Goal: Check status: Check status

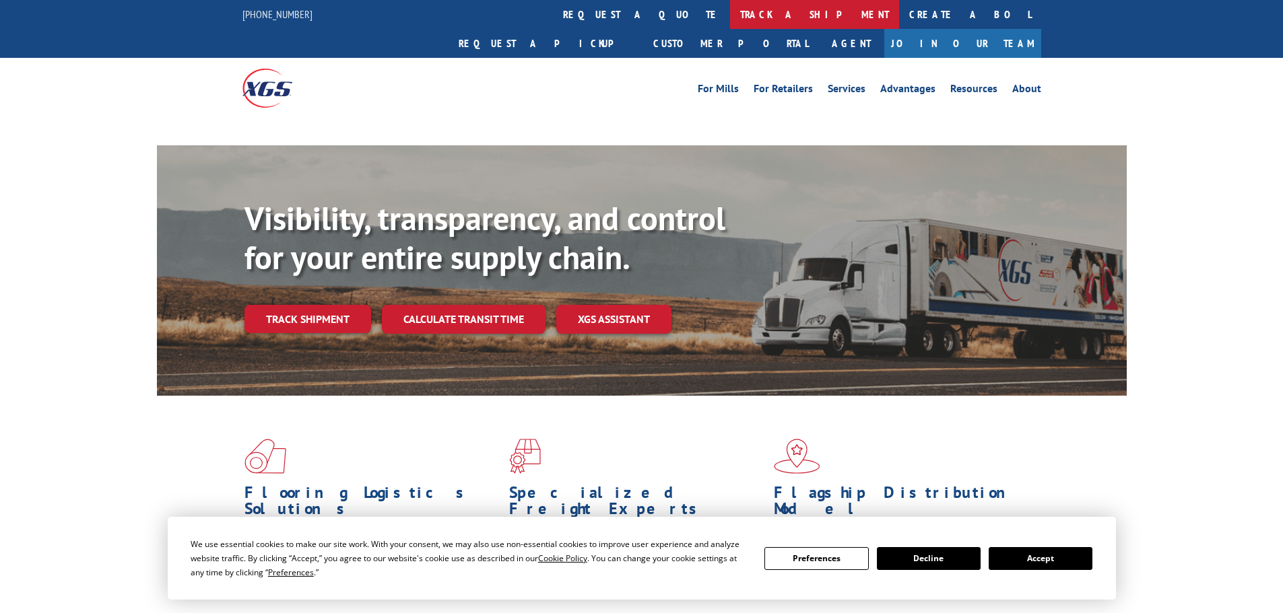
click at [730, 5] on link "track a shipment" at bounding box center [814, 14] width 169 height 29
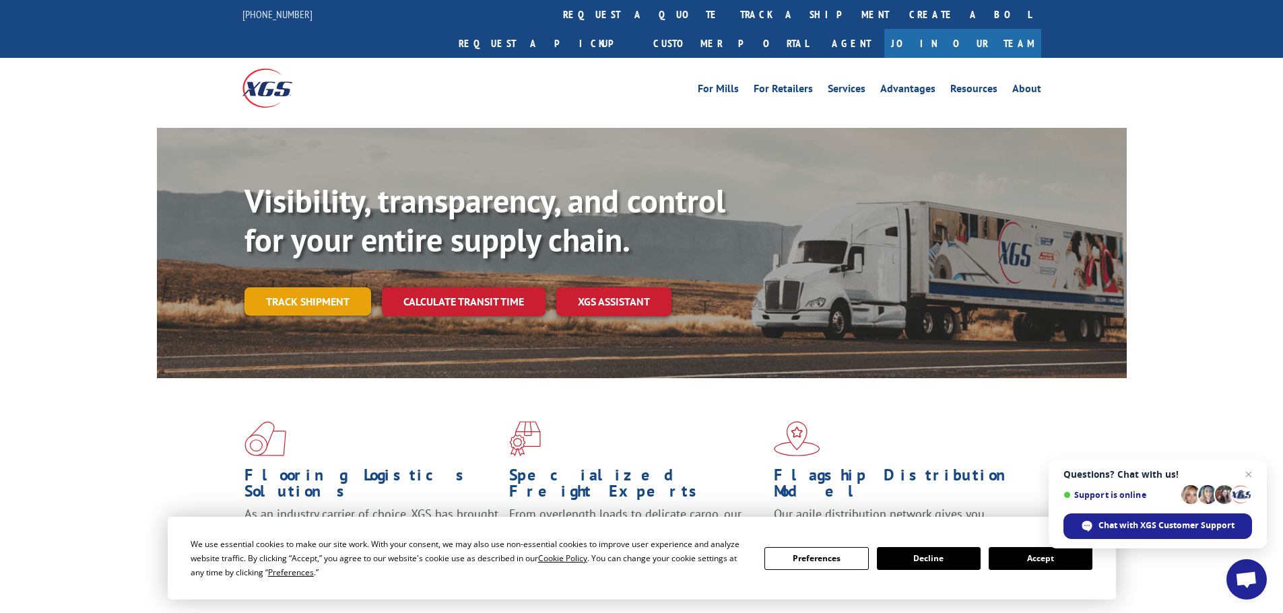
click at [296, 288] on link "Track shipment" at bounding box center [307, 302] width 127 height 28
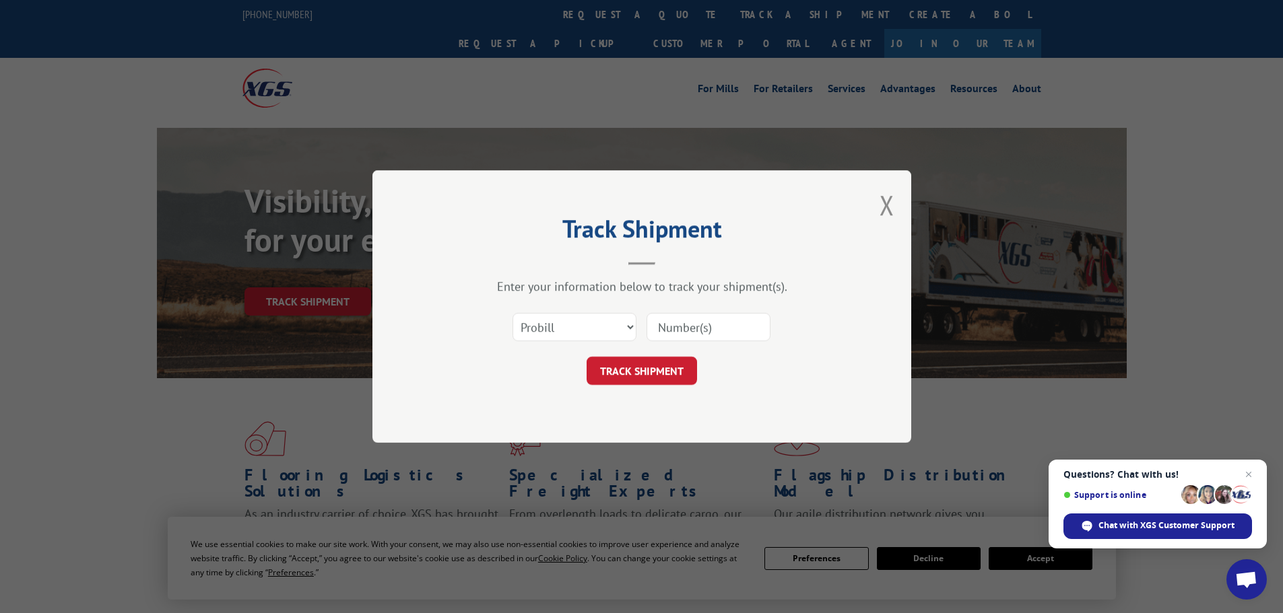
click at [693, 328] on input at bounding box center [708, 327] width 124 height 28
paste input "07332592705521076"
type input "07332592705521076"
click at [658, 372] on button "TRACK SHIPMENT" at bounding box center [641, 371] width 110 height 28
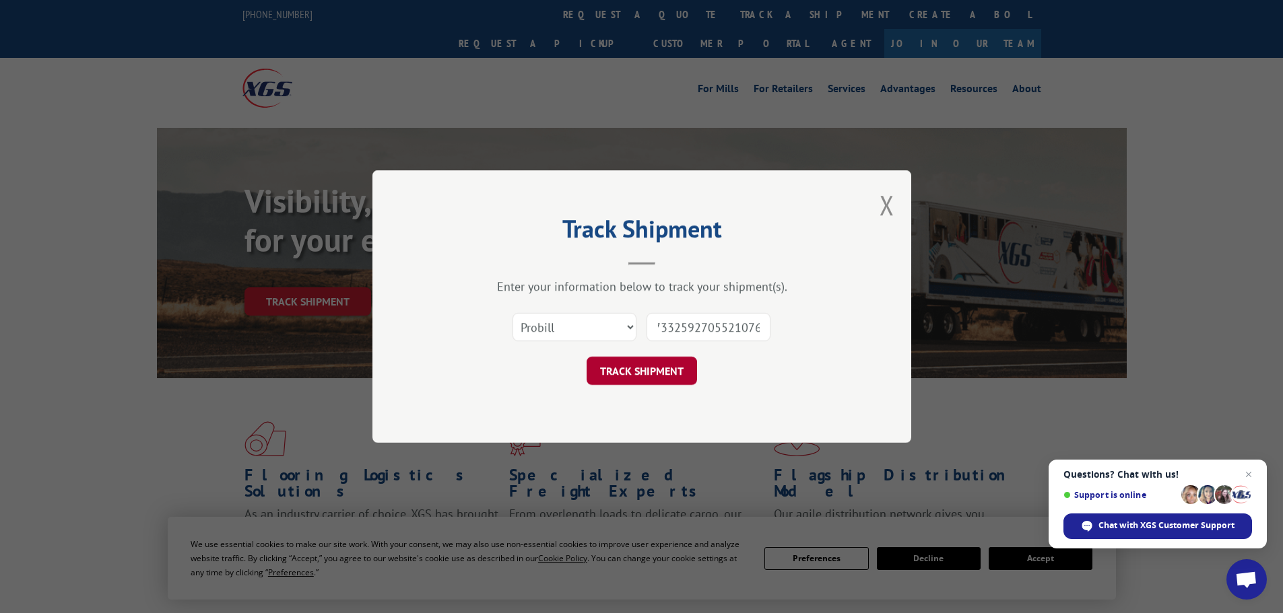
scroll to position [0, 0]
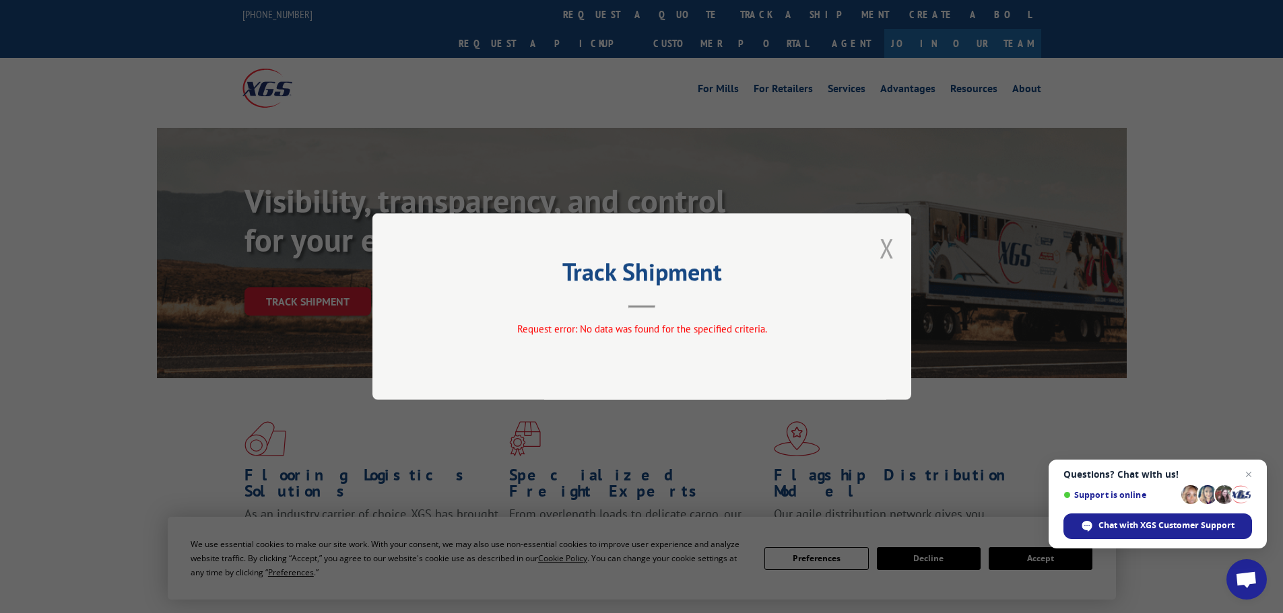
click at [884, 250] on button "Close modal" at bounding box center [886, 248] width 15 height 36
